Goal: Transaction & Acquisition: Purchase product/service

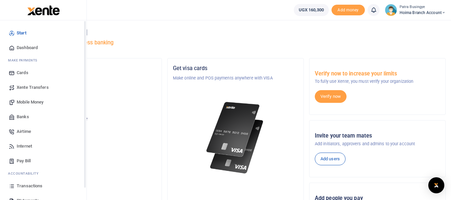
click at [18, 45] on span "Dashboard" at bounding box center [27, 47] width 21 height 7
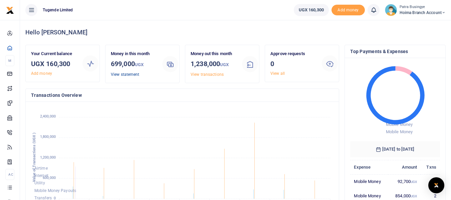
click at [122, 73] on link "View statement" at bounding box center [125, 74] width 28 height 5
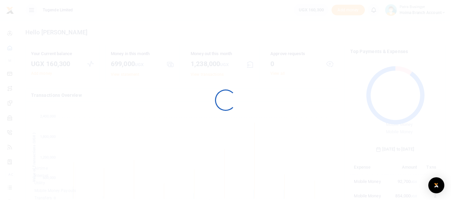
scroll to position [89, 85]
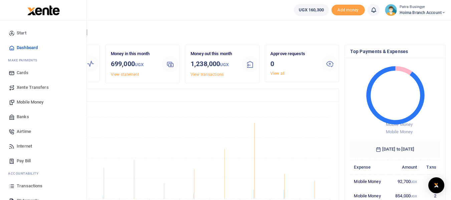
click at [25, 162] on span "Pay Bill" at bounding box center [24, 161] width 14 height 7
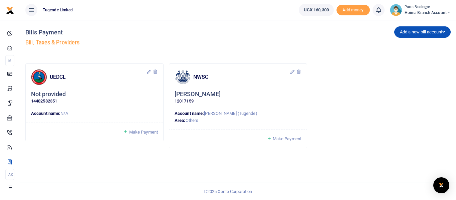
click at [136, 131] on span "Make Payment" at bounding box center [143, 132] width 29 height 5
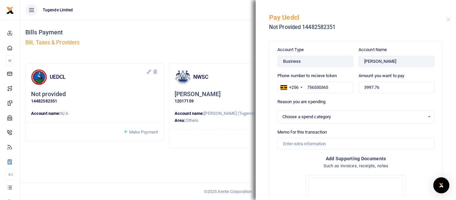
select select
drag, startPoint x: 394, startPoint y: 90, endPoint x: 342, endPoint y: 80, distance: 53.4
click at [349, 80] on div "Phone number to recieve token +256 Uganda +256 756530365 Amount you want to pay…" at bounding box center [356, 85] width 162 height 26
type input "150,000"
click at [381, 116] on div "Select an option" at bounding box center [354, 117] width 142 height 7
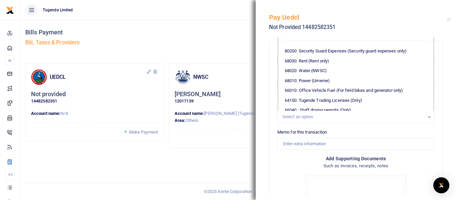
scroll to position [134, 0]
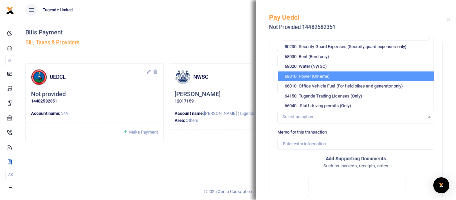
click at [303, 81] on li "68010: Power (Umeme)" at bounding box center [356, 76] width 156 height 10
select select "39"
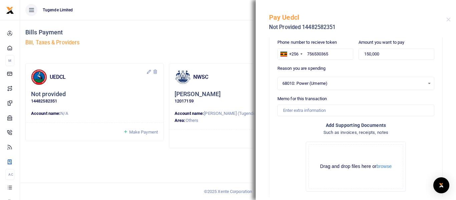
scroll to position [67, 0]
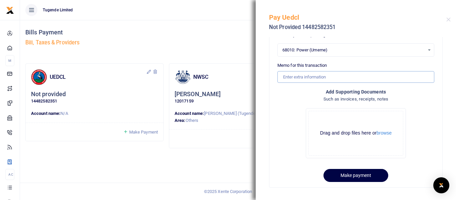
click at [329, 77] on input "Memo for this transaction" at bounding box center [356, 76] width 157 height 11
click at [288, 78] on input "Memo for this transaction" at bounding box center [356, 76] width 157 height 11
paste input "TLUG016640 Monthly Expense for Hoima Utilities Yaka September 2025"
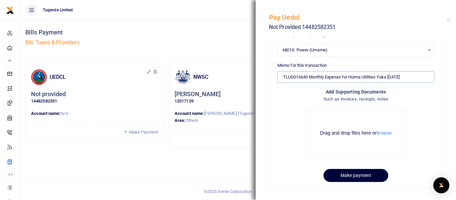
type input "TLUG016640 Monthly Expense for Hoima Utilities Yaka September 2025"
click at [349, 173] on button "Make payment" at bounding box center [356, 175] width 65 height 13
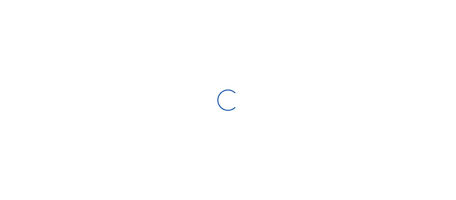
select select "ALL"
type input "[DATE] - [DATE]"
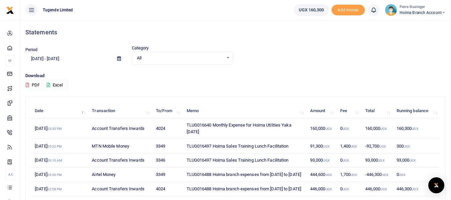
drag, startPoint x: 187, startPoint y: 124, endPoint x: 226, endPoint y: 131, distance: 39.4
click at [226, 131] on td "TLUG016640 Monthly Expense for Hoima Utilities Yaka [DATE]" at bounding box center [245, 128] width 124 height 21
copy td "TLUG016640 Monthly Expense for Hoima Utilities Yaka [DATE]"
click at [246, 92] on div "Statements Period [DATE] - [DATE] Category All Select an option... All Credit D…" at bounding box center [236, 148] width 426 height 256
